Goal: Transaction & Acquisition: Download file/media

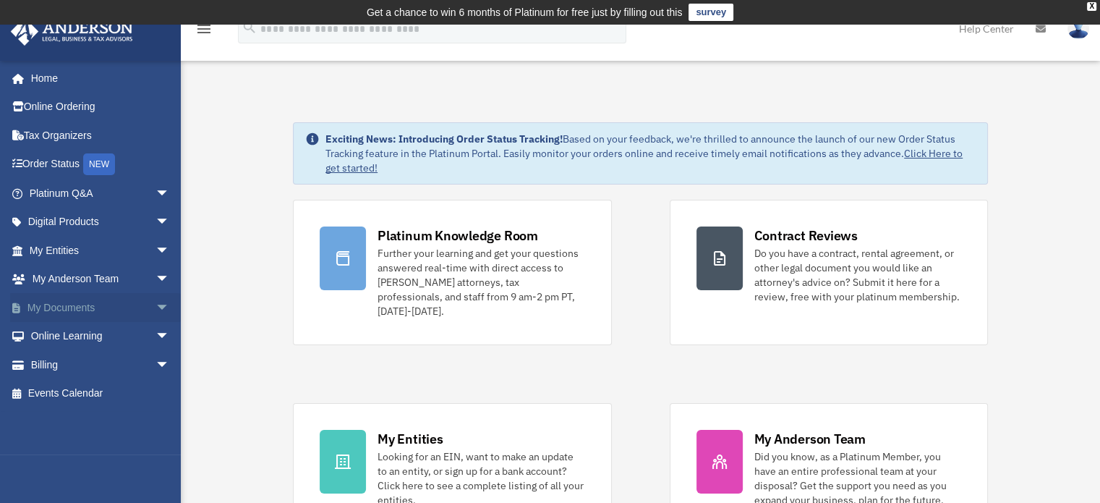
click at [103, 297] on link "My Documents arrow_drop_down" at bounding box center [101, 307] width 182 height 29
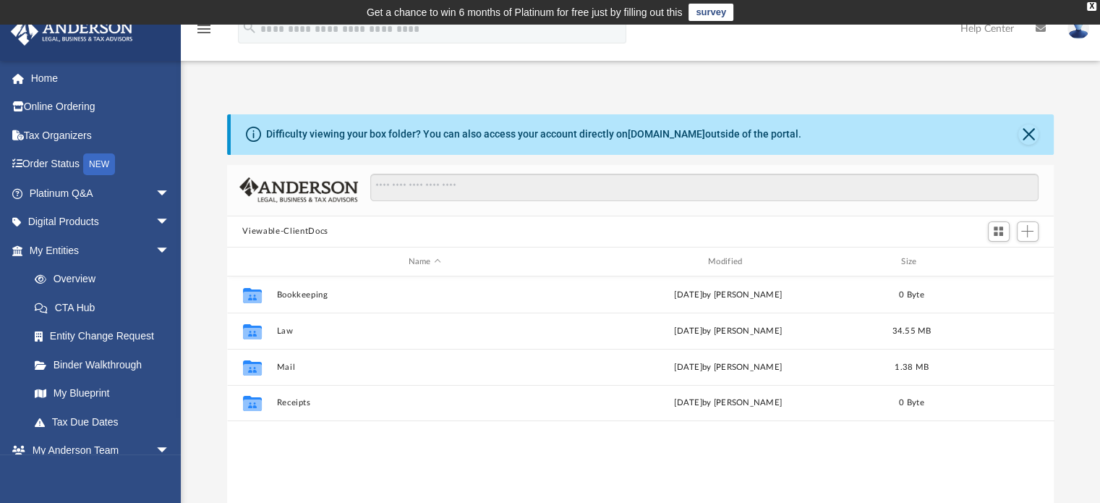
scroll to position [318, 816]
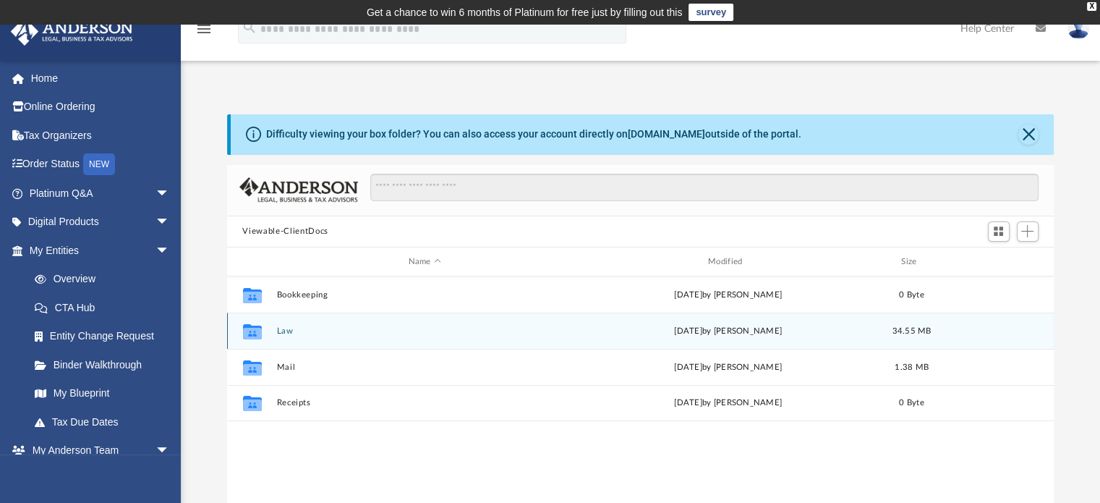
click at [304, 329] on button "Law" at bounding box center [424, 330] width 297 height 9
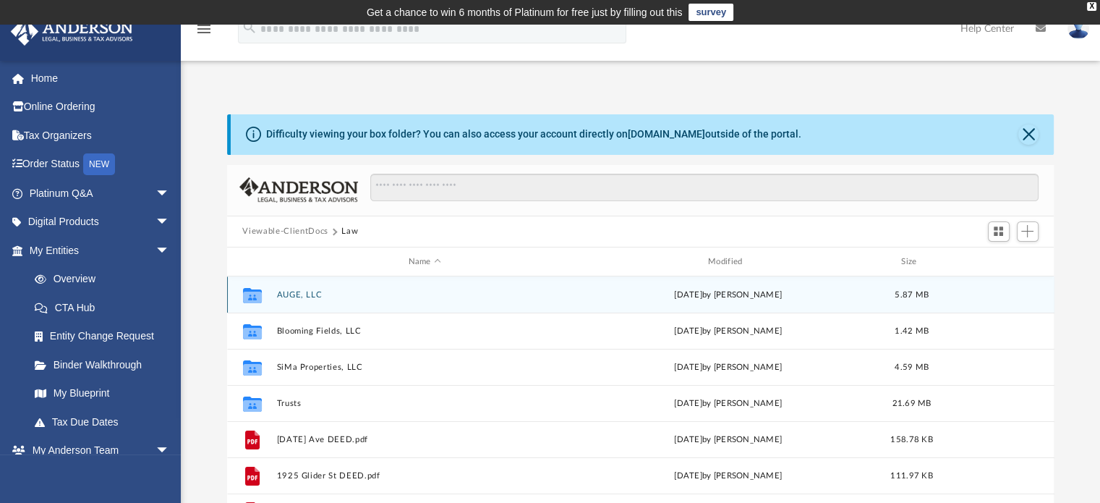
click at [304, 302] on div "Collaborated Folder AUGE, LLC [DATE] by [PERSON_NAME] 5.87 MB" at bounding box center [640, 294] width 827 height 36
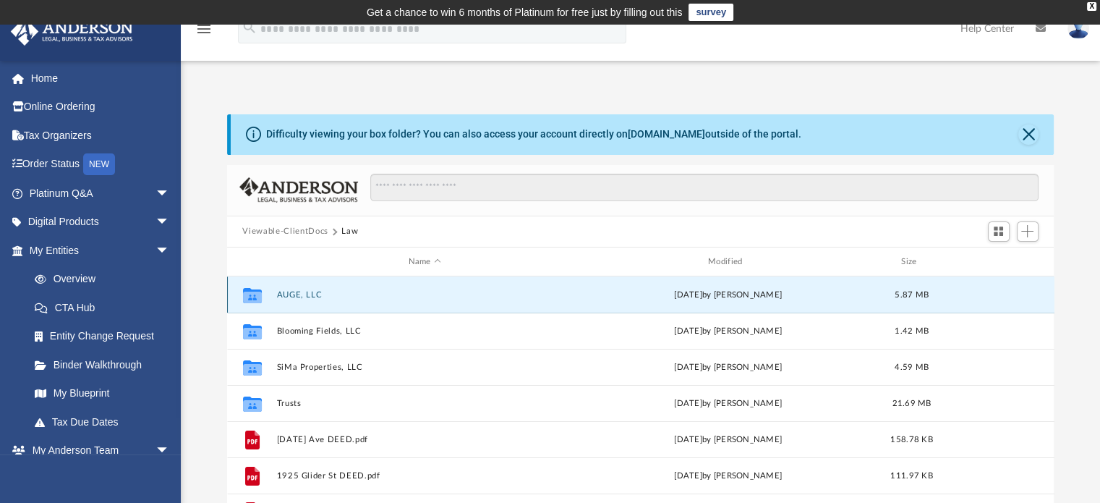
click at [302, 297] on button "AUGE, LLC" at bounding box center [424, 294] width 297 height 9
click at [317, 296] on button "Annual Docs" at bounding box center [424, 294] width 297 height 9
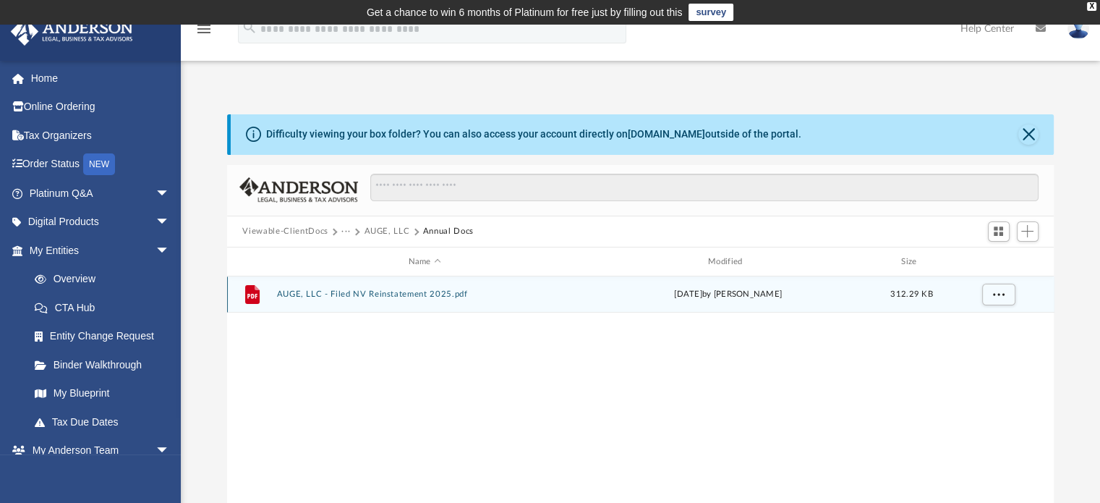
click at [317, 296] on button "AUGE, LLC - Filed NV Reinstatement 2025.pdf" at bounding box center [424, 294] width 297 height 9
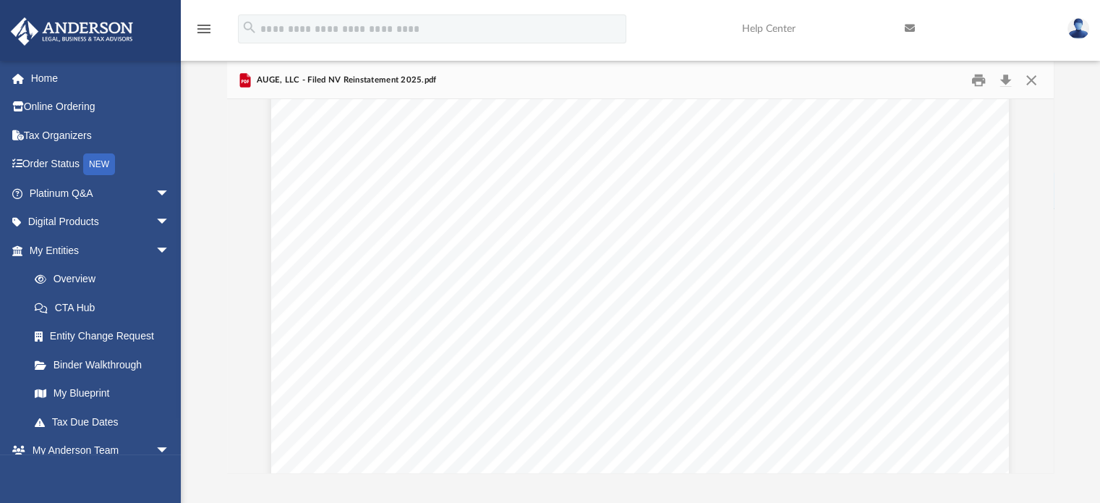
scroll to position [1329, 0]
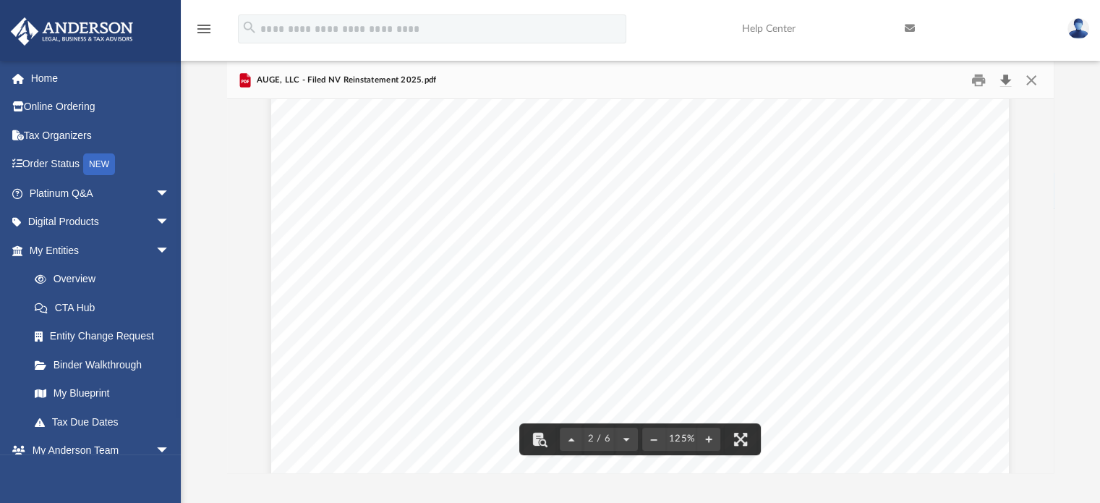
click at [1003, 83] on button "Download" at bounding box center [1006, 80] width 26 height 22
click at [1039, 77] on button "Close" at bounding box center [1031, 80] width 26 height 22
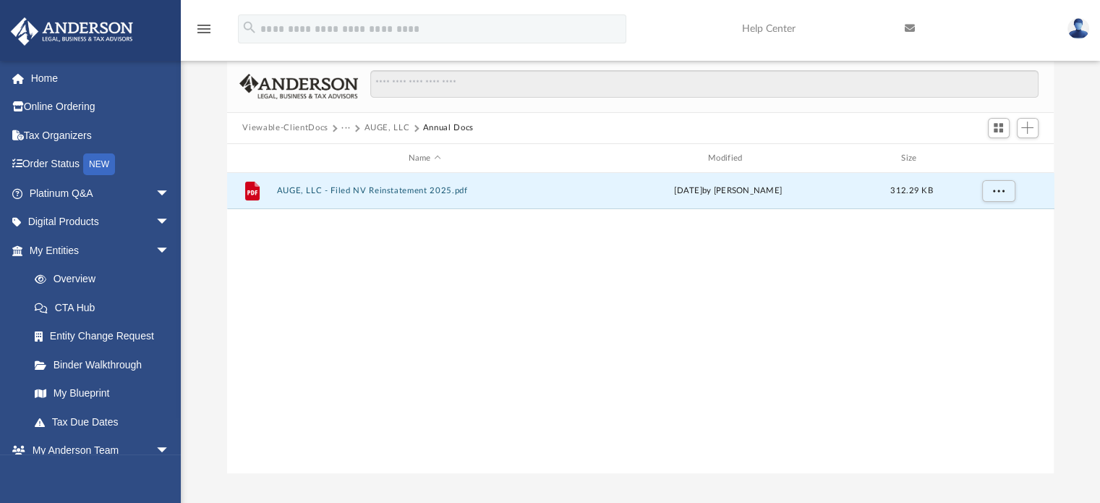
click at [388, 129] on button "AUGE, LLC" at bounding box center [387, 128] width 46 height 13
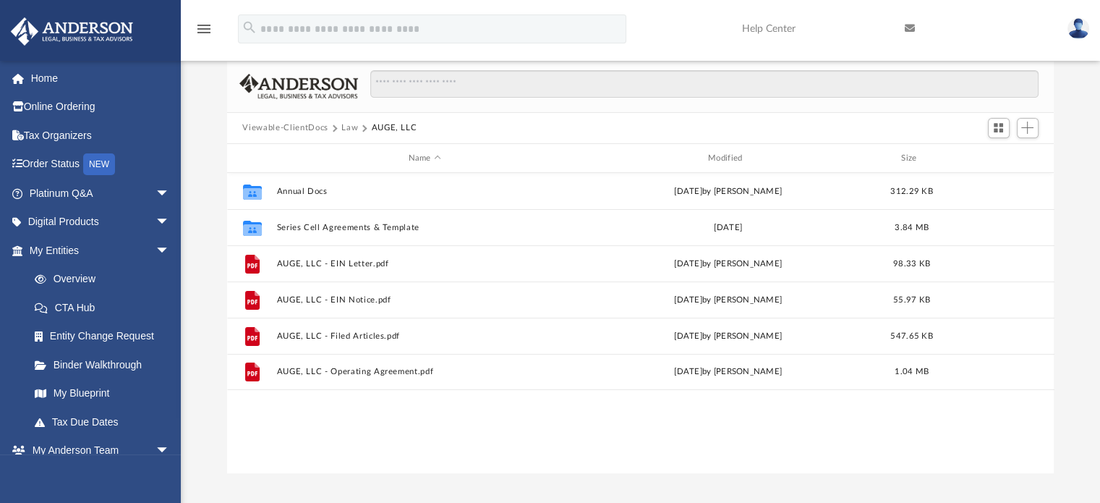
click at [350, 132] on button "Law" at bounding box center [349, 128] width 17 height 13
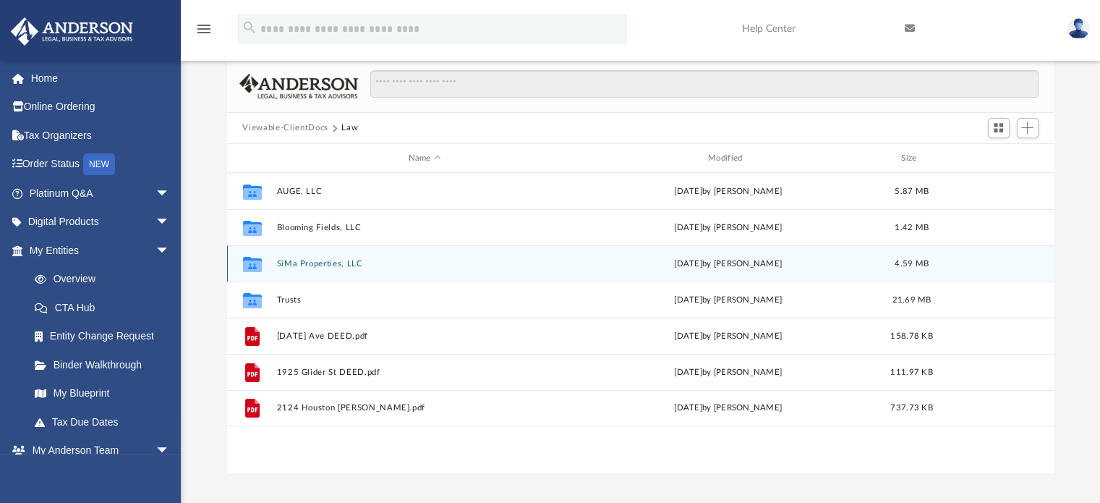
click at [309, 259] on button "SiMa Properties, LLC" at bounding box center [424, 263] width 297 height 9
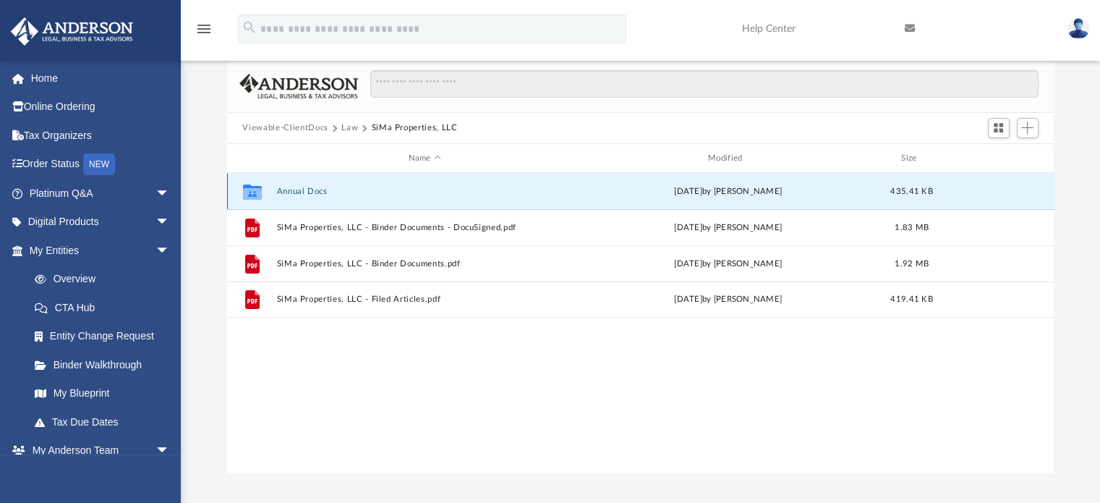
click at [297, 192] on button "Annual Docs" at bounding box center [424, 191] width 297 height 9
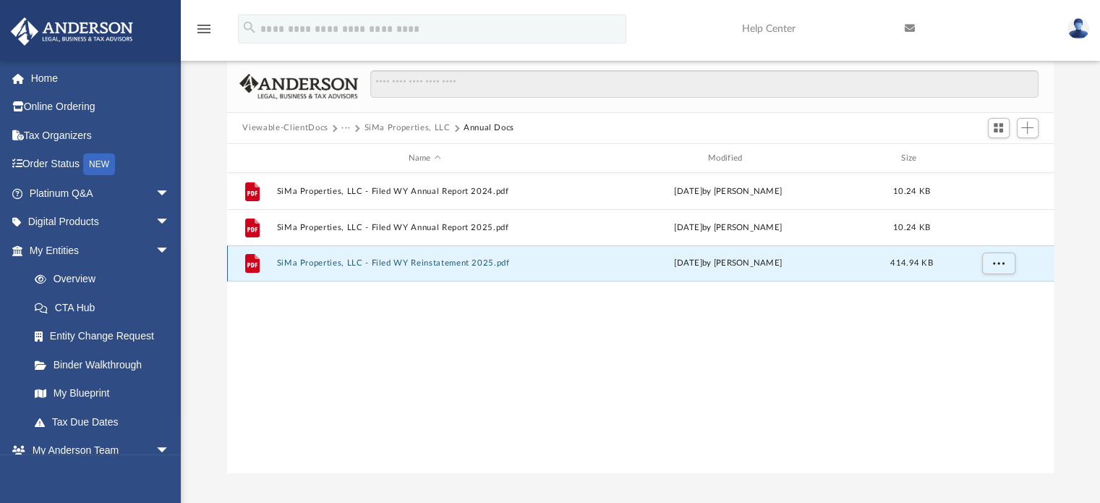
click at [477, 265] on button "SiMa Properties, LLC - Filed WY Reinstatement 2025.pdf" at bounding box center [424, 263] width 297 height 9
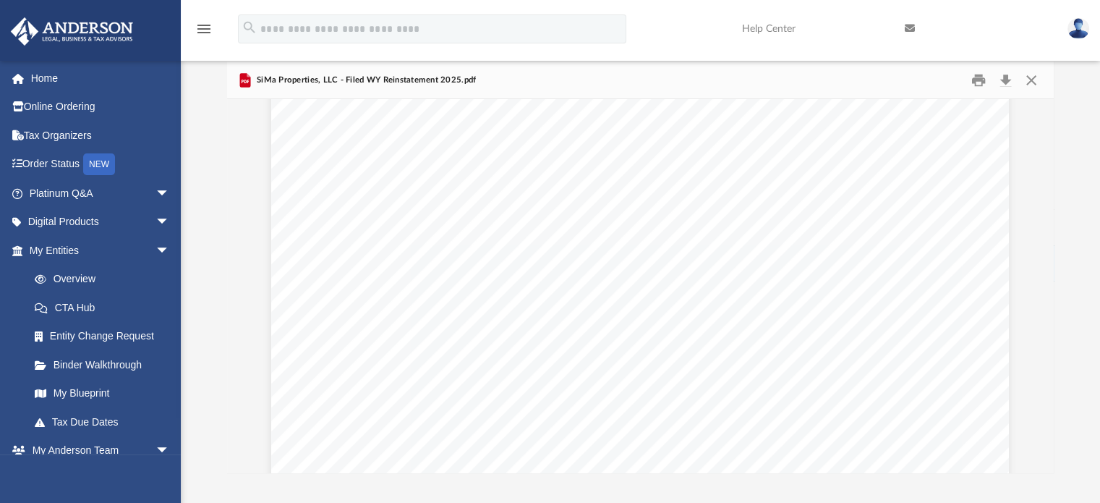
scroll to position [0, 0]
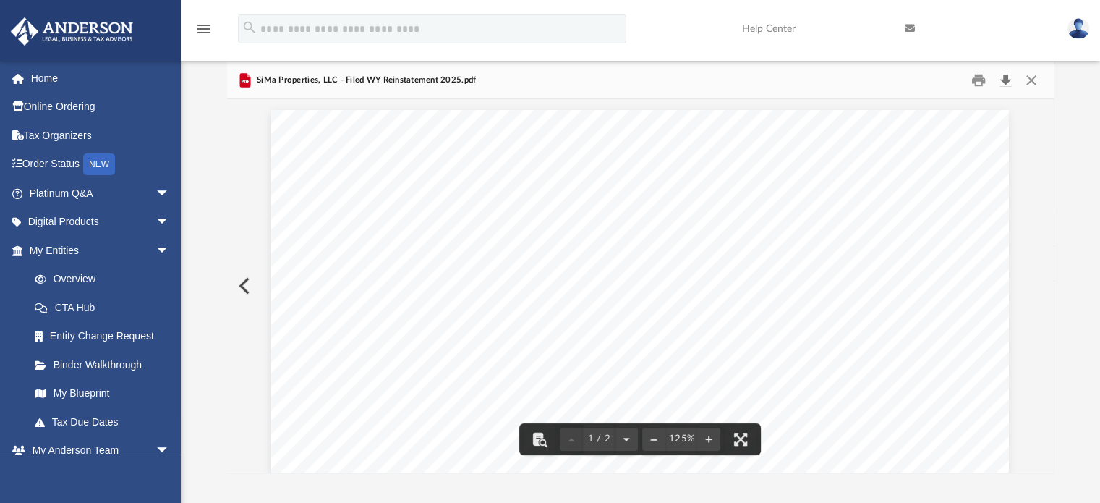
click at [1007, 77] on button "Download" at bounding box center [1006, 80] width 26 height 22
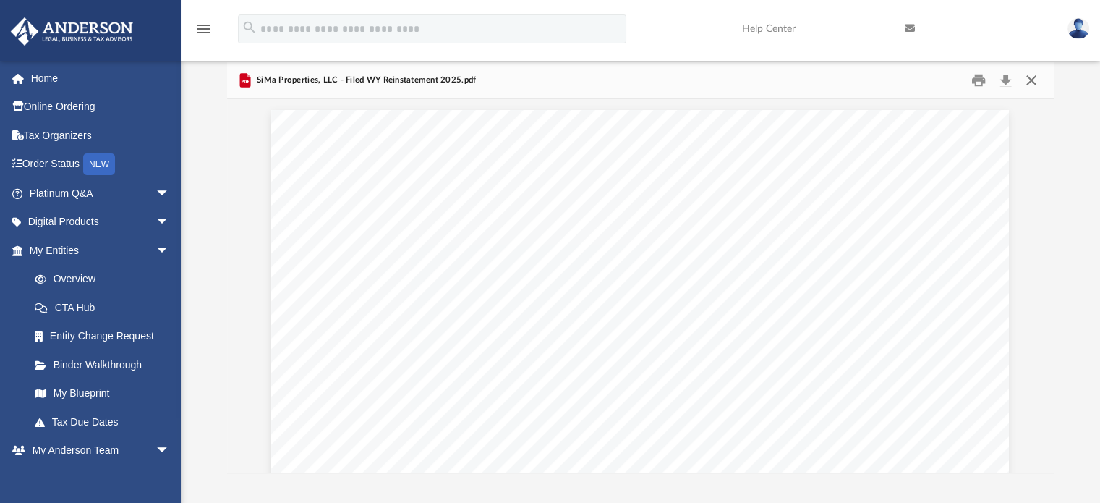
click at [1037, 89] on button "Close" at bounding box center [1031, 80] width 26 height 22
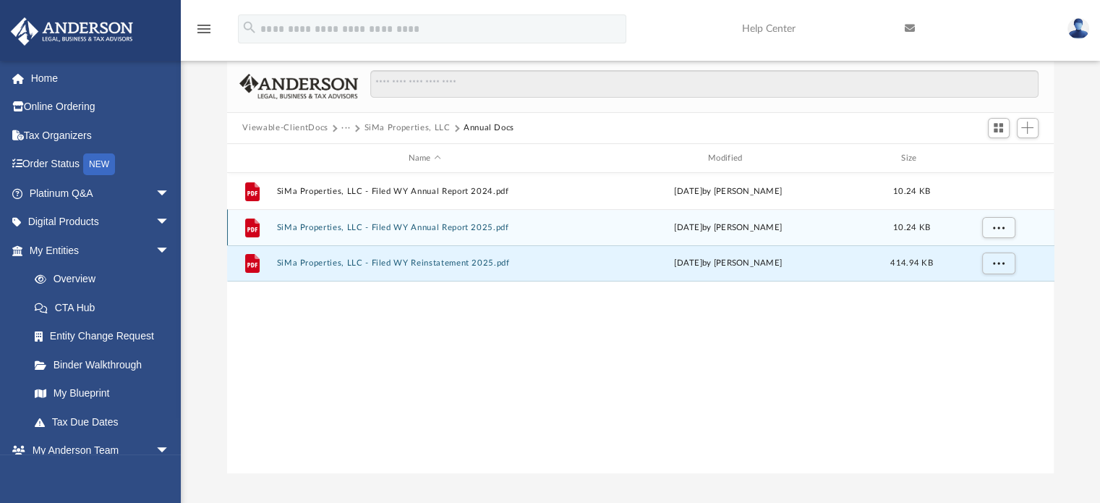
click at [451, 223] on button "SiMa Properties, LLC - Filed WY Annual Report 2025.pdf" at bounding box center [424, 227] width 297 height 9
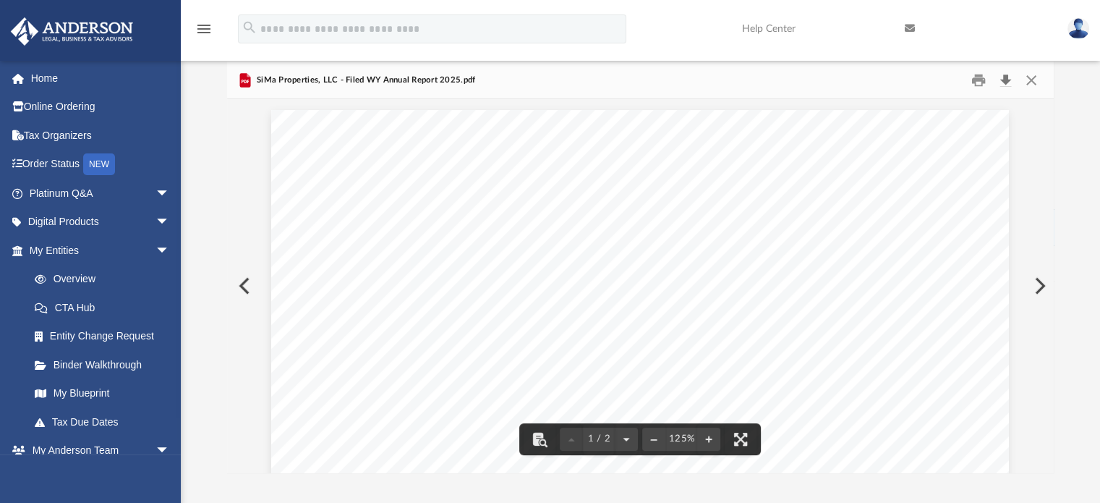
click at [1002, 78] on button "Download" at bounding box center [1006, 80] width 26 height 22
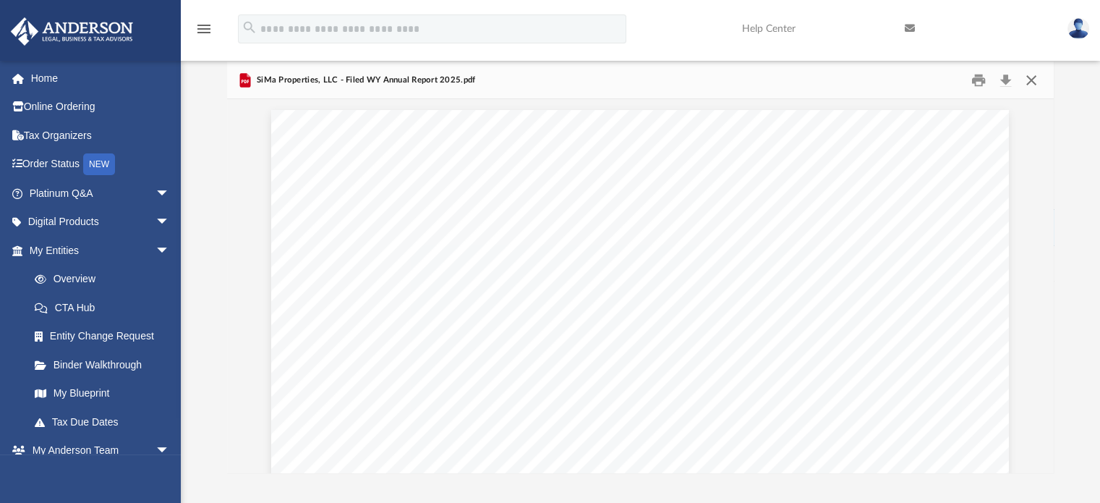
click at [1026, 84] on button "Close" at bounding box center [1031, 80] width 26 height 22
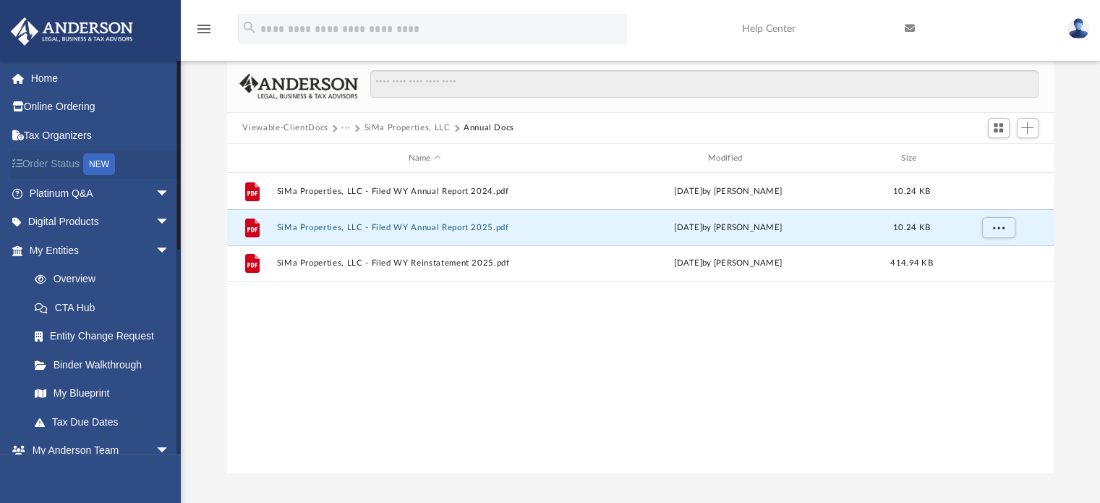
click at [93, 163] on div "NEW" at bounding box center [99, 164] width 32 height 22
click at [414, 126] on button "SiMa Properties, LLC" at bounding box center [407, 128] width 86 height 13
